Goal: Information Seeking & Learning: Find specific fact

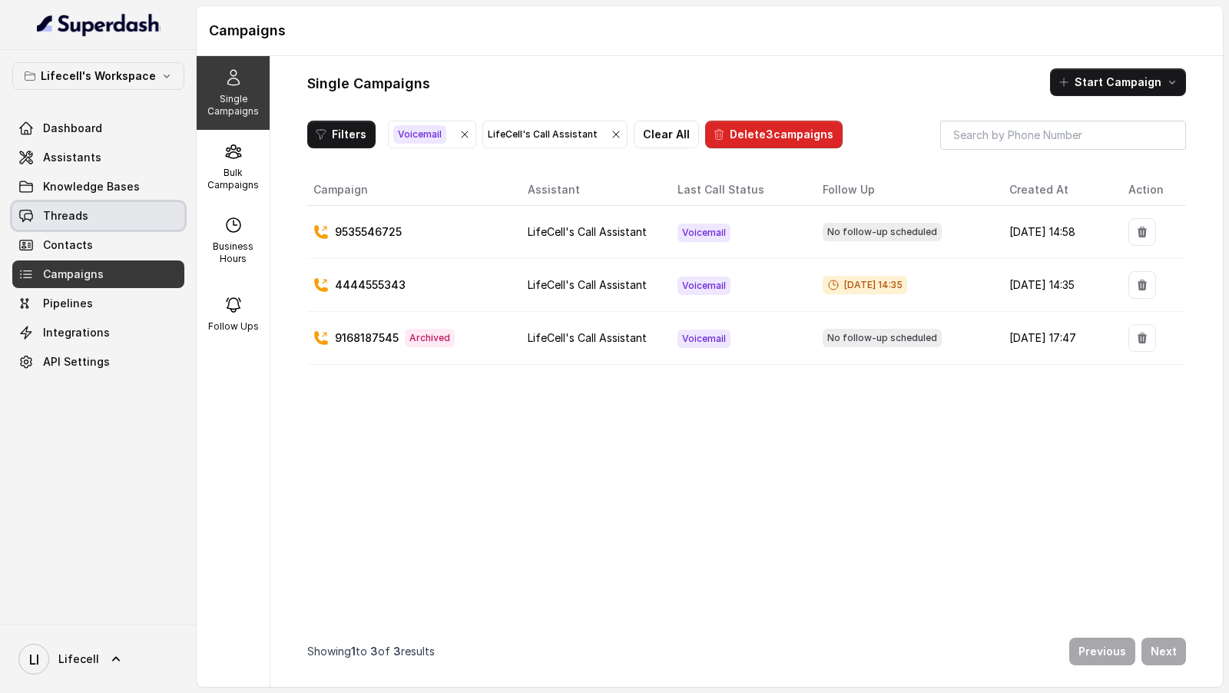
click at [83, 214] on span "Threads" at bounding box center [65, 215] width 45 height 15
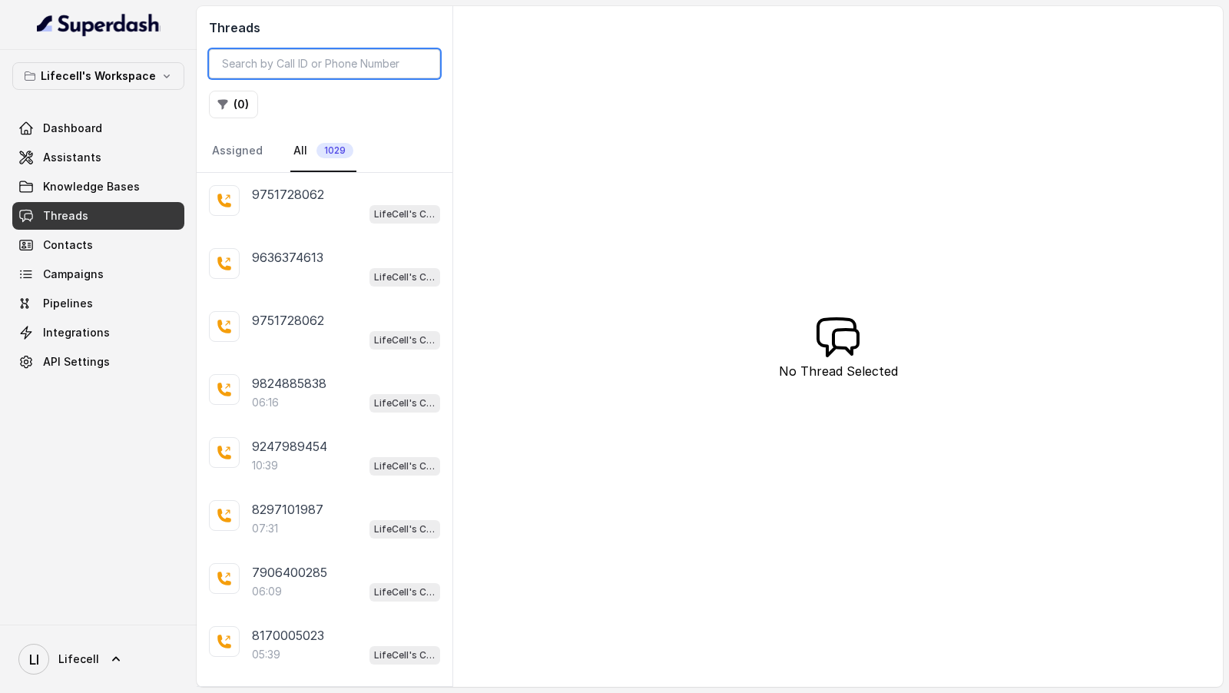
click at [356, 66] on input "search" at bounding box center [324, 63] width 231 height 29
paste input "9571315959"
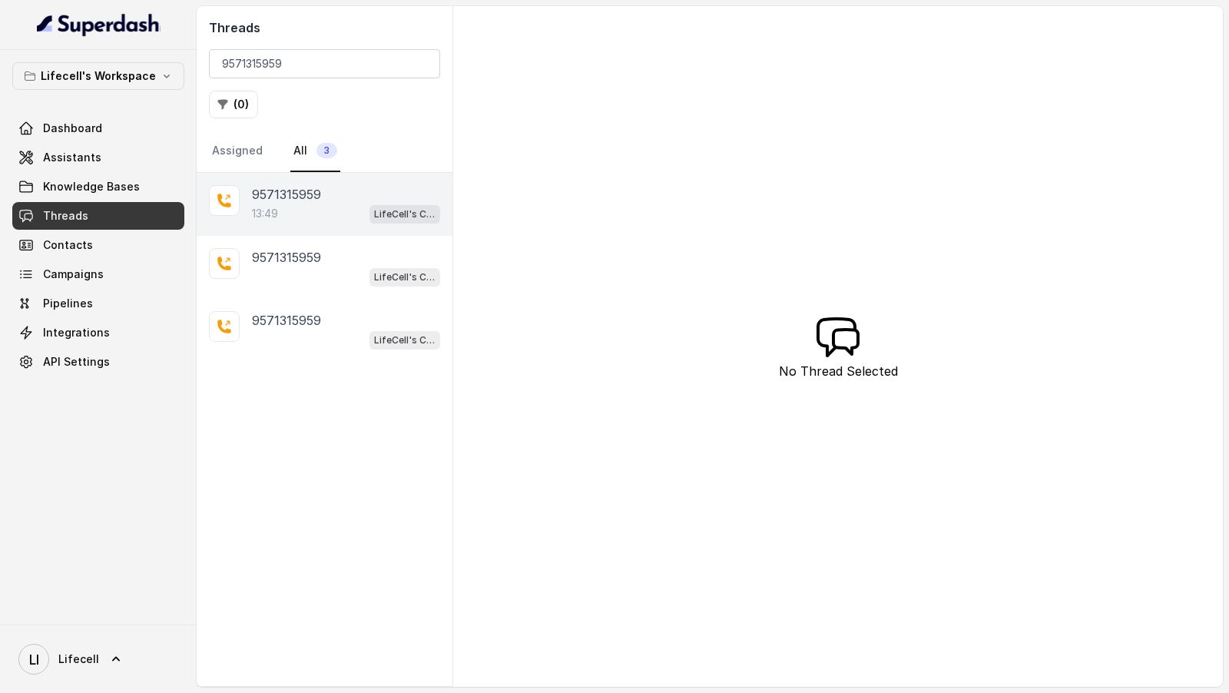
click at [258, 192] on p "9571315959" at bounding box center [286, 194] width 69 height 18
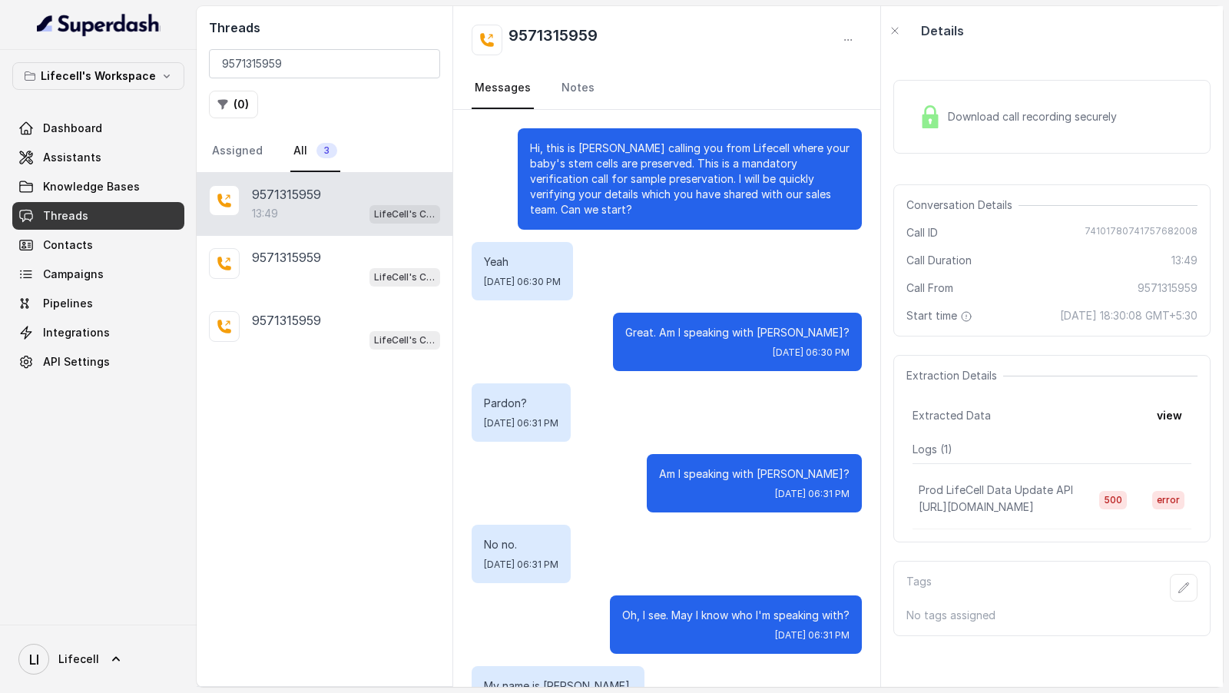
scroll to position [9858, 0]
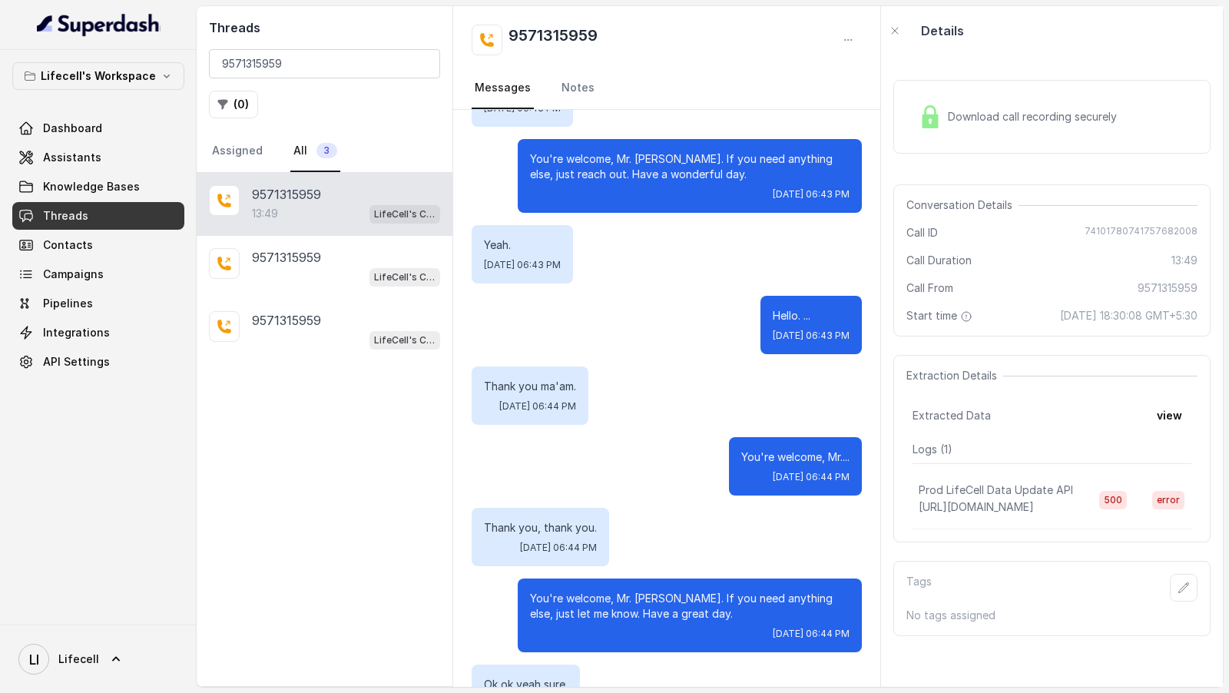
drag, startPoint x: 1045, startPoint y: 332, endPoint x: 964, endPoint y: 310, distance: 83.5
click at [964, 310] on div "Start time [DATE] 18:30:08 GMT+5:30" at bounding box center [1052, 315] width 291 height 15
click at [1060, 318] on span "[DATE] 18:30:08 GMT+5:30" at bounding box center [1129, 315] width 138 height 15
drag, startPoint x: 985, startPoint y: 317, endPoint x: 1143, endPoint y: 318, distance: 158.3
click at [1143, 317] on span "[DATE] 18:30:08 GMT+5:30" at bounding box center [1129, 315] width 138 height 15
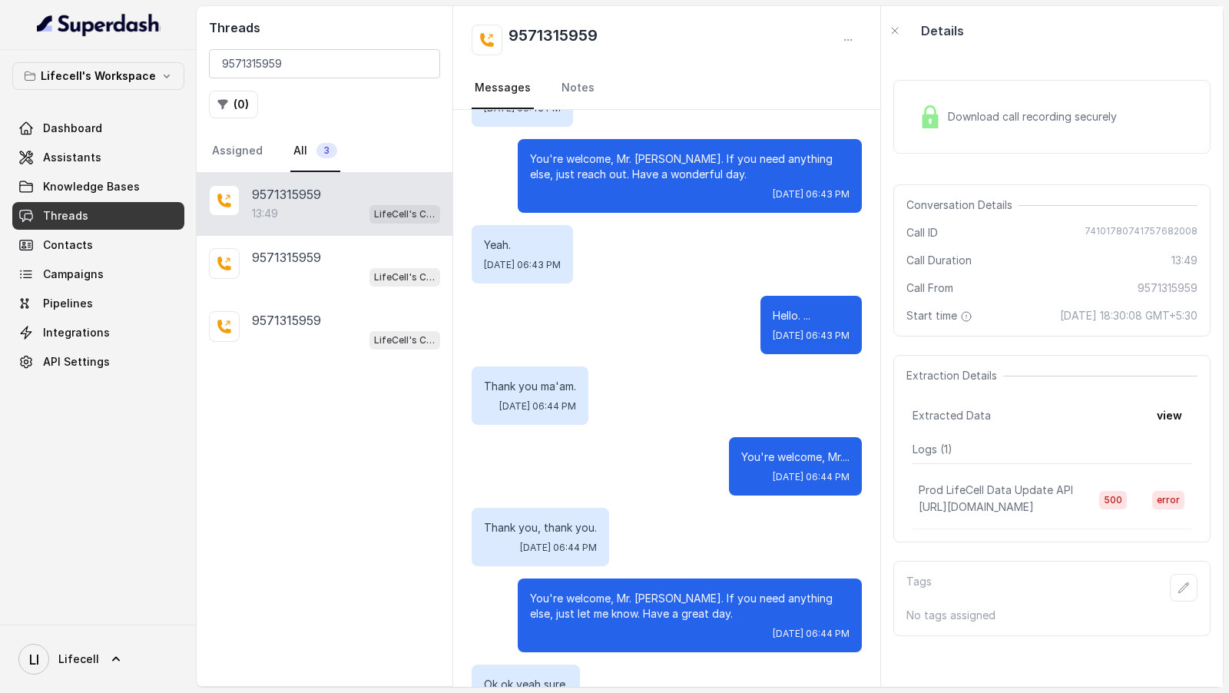
copy span "[DATE] 18:30:08"
click at [1068, 323] on span "[DATE] 18:30:08 GMT+5:30" at bounding box center [1129, 315] width 138 height 15
drag, startPoint x: 1053, startPoint y: 334, endPoint x: 986, endPoint y: 320, distance: 69.0
click at [1060, 320] on span "[DATE] 18:30:08 GMT+5:30" at bounding box center [1129, 315] width 138 height 15
copy span "[DATE] 18:30:08 GMT+5:30"
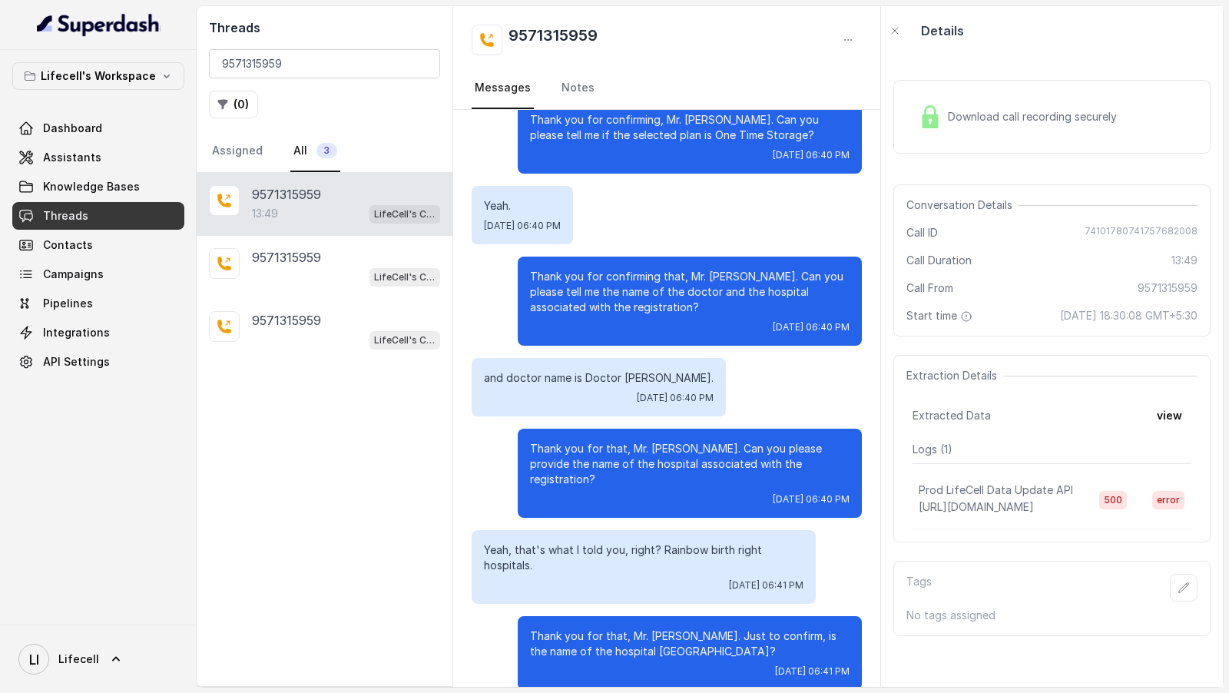
scroll to position [6876, 0]
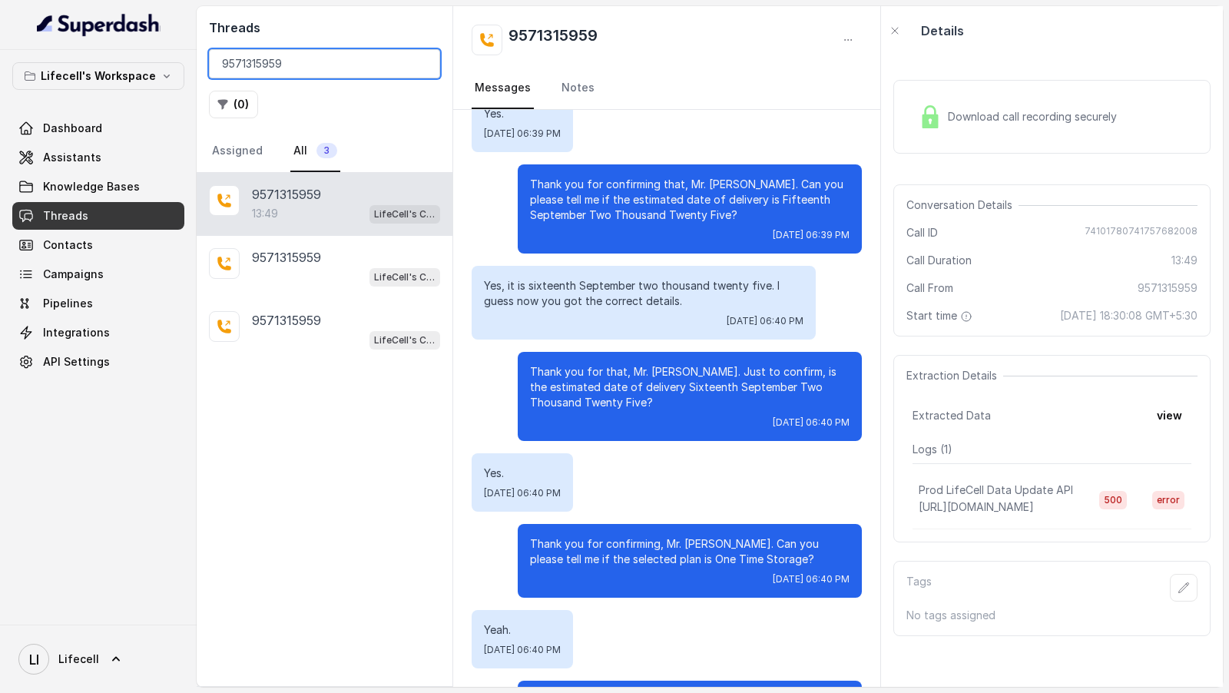
click at [287, 58] on input "9571315959" at bounding box center [324, 63] width 231 height 29
paste input "8074962420"
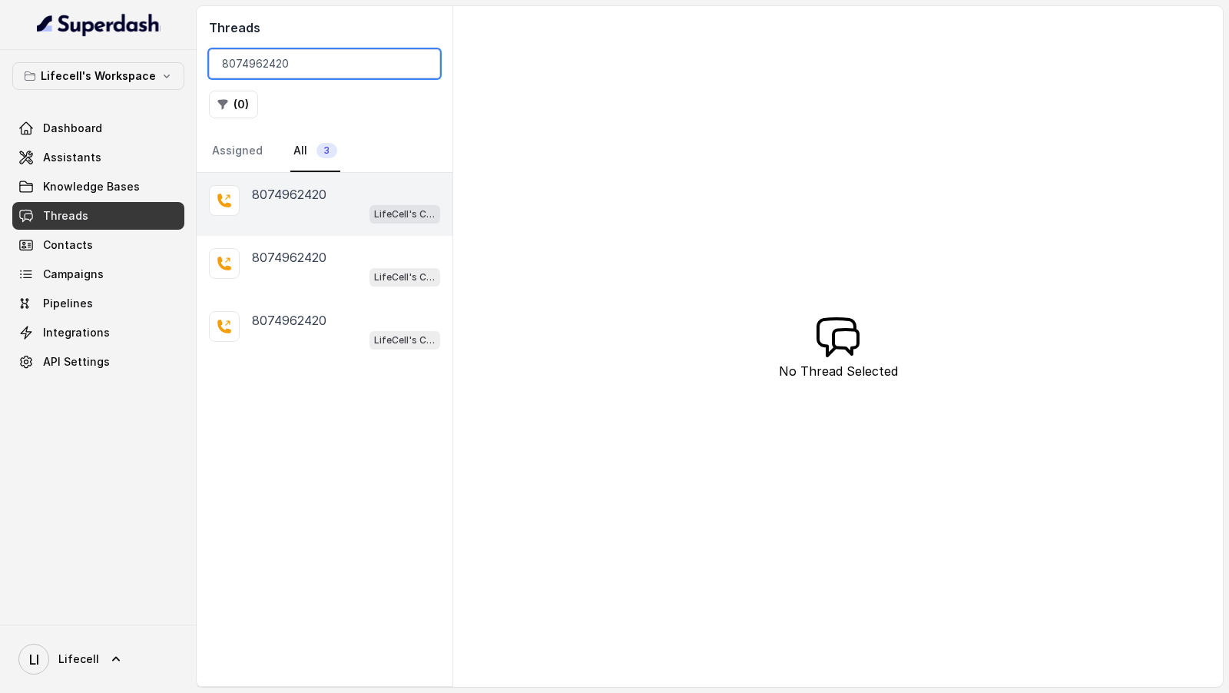
type input "8074962420"
click at [357, 216] on div "LifeCell's Call Assistant" at bounding box center [346, 214] width 188 height 20
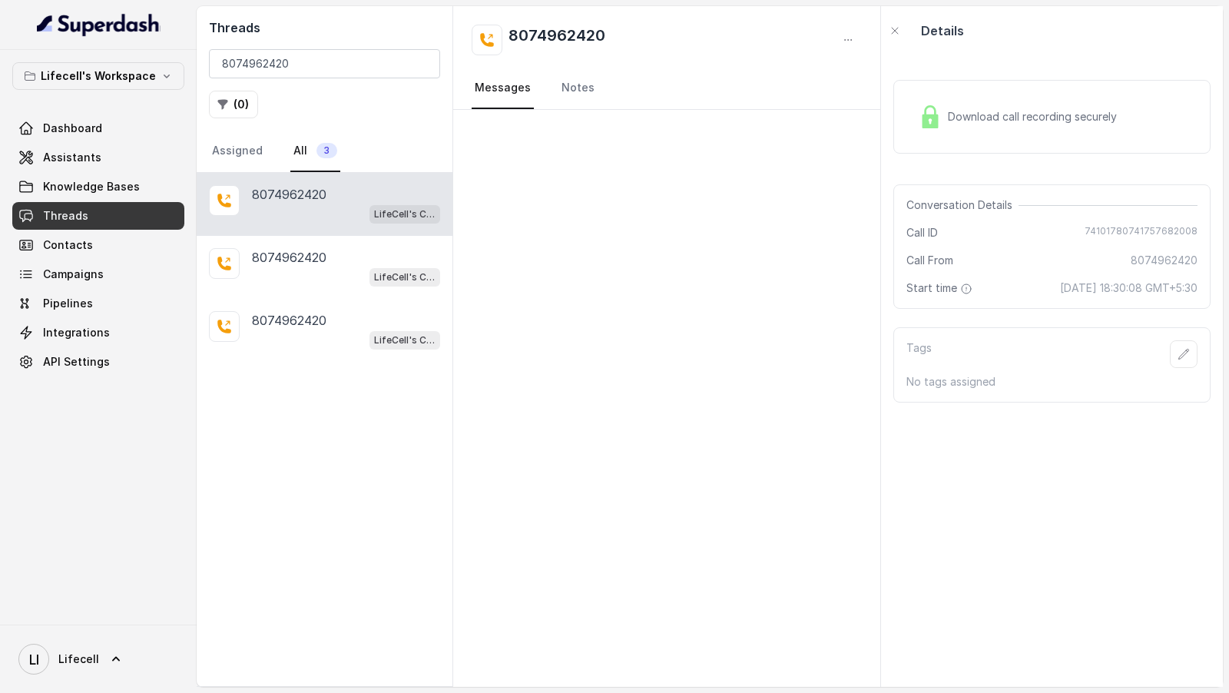
click at [110, 652] on icon at bounding box center [115, 659] width 15 height 15
click at [154, 616] on div "Logout" at bounding box center [97, 614] width 131 height 18
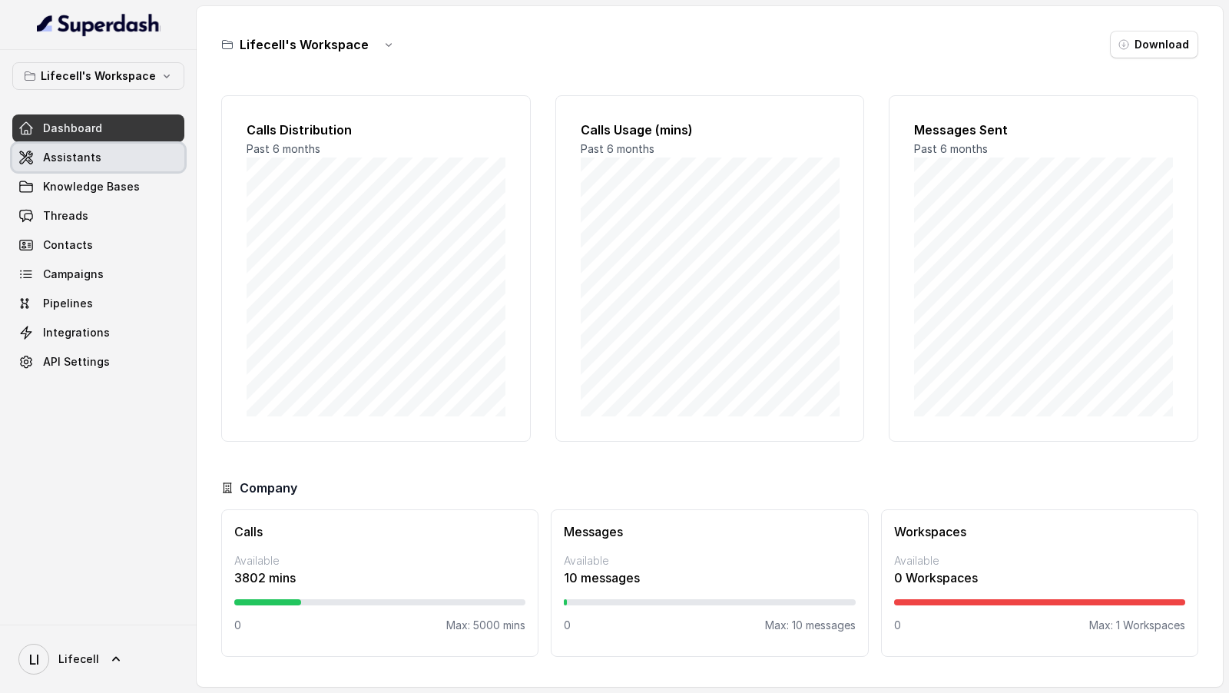
click at [75, 167] on link "Assistants" at bounding box center [98, 158] width 172 height 28
